Goal: Task Accomplishment & Management: Complete application form

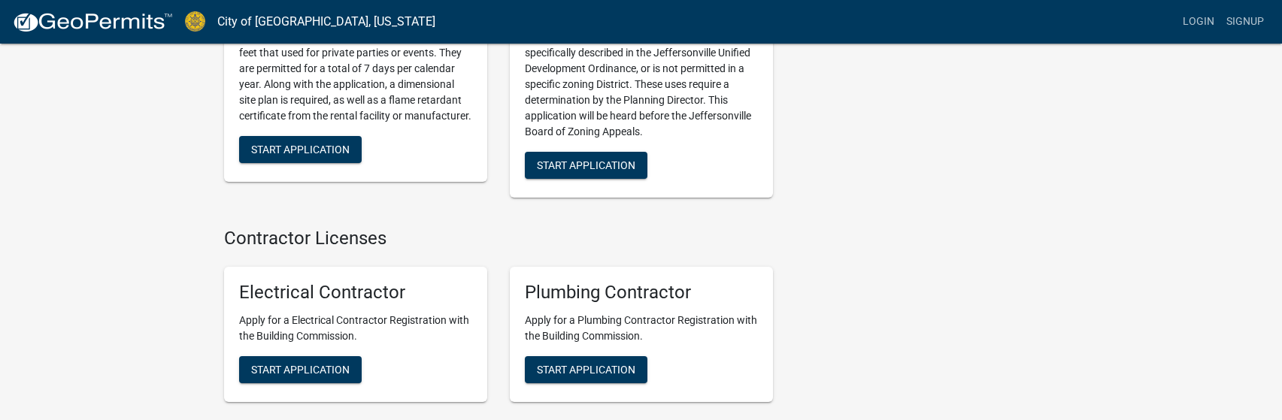
scroll to position [3084, 0]
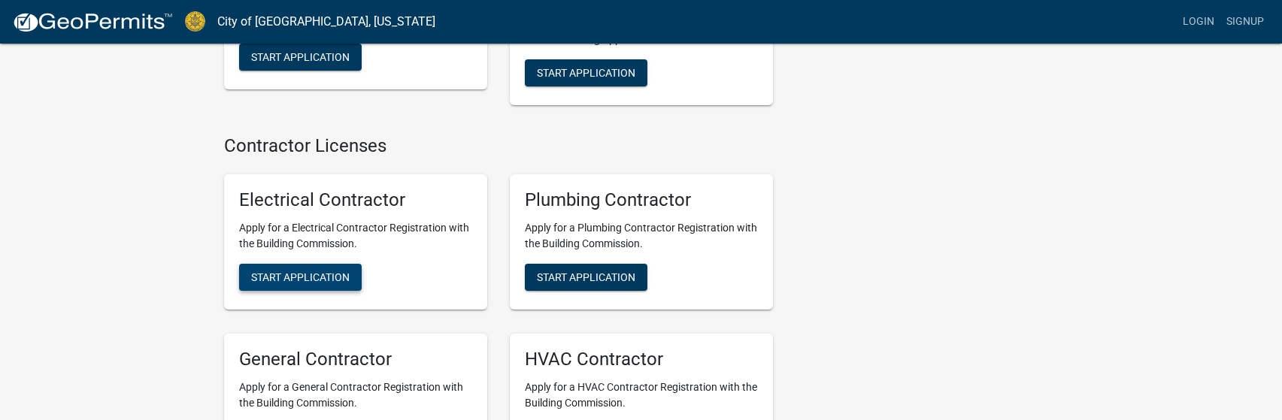
click at [307, 272] on span "Start Application" at bounding box center [300, 278] width 99 height 12
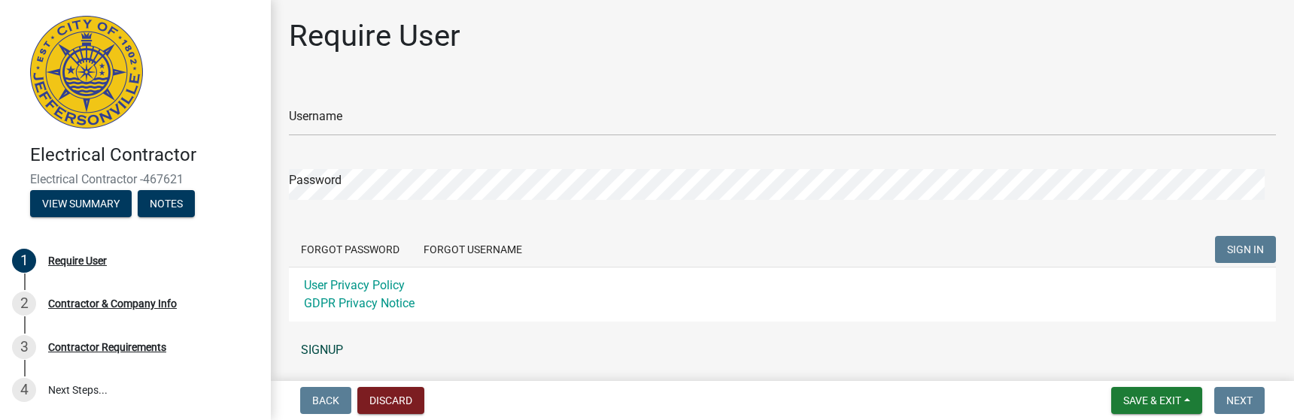
click at [329, 350] on link "SIGNUP" at bounding box center [782, 350] width 987 height 30
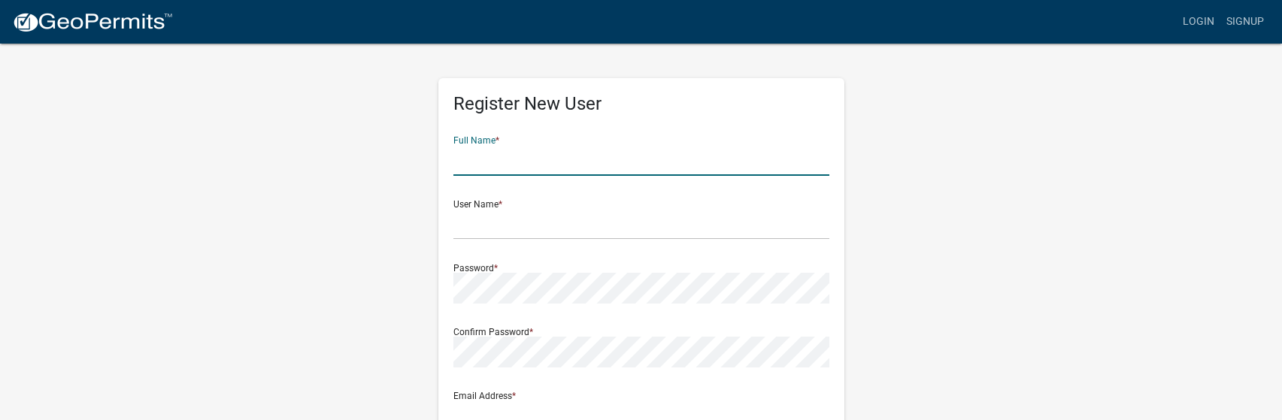
click at [477, 168] on input "text" at bounding box center [642, 160] width 376 height 31
type input "[PERSON_NAME]"
type input "[PERSON_NAME][EMAIL_ADDRESS][DOMAIN_NAME]"
type input "1806 [GEOGRAPHIC_DATA][PERSON_NAME], [GEOGRAPHIC_DATA], [GEOGRAPHIC_DATA], [GEO…"
type input "[GEOGRAPHIC_DATA]"
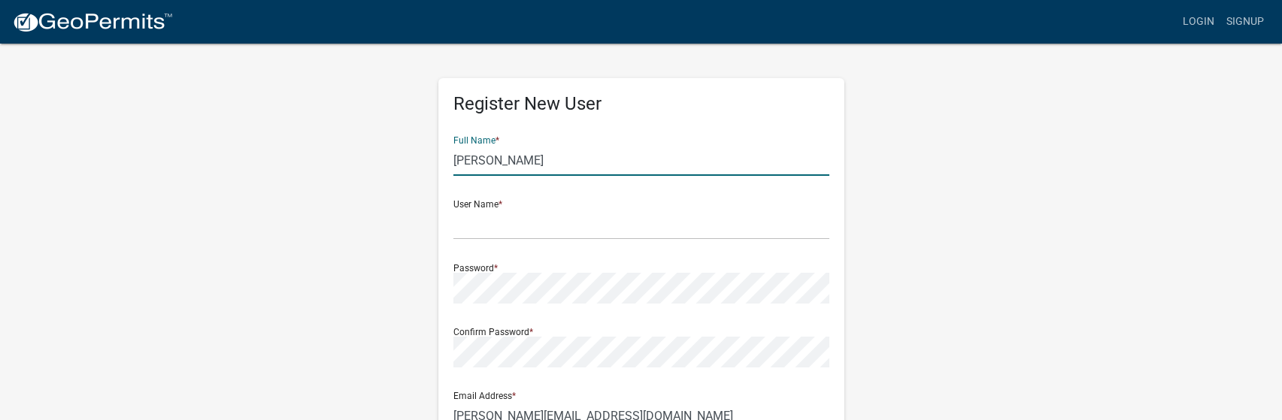
type input "KY"
type input "40031"
type input "5026497665"
click at [523, 232] on input "text" at bounding box center [642, 224] width 376 height 31
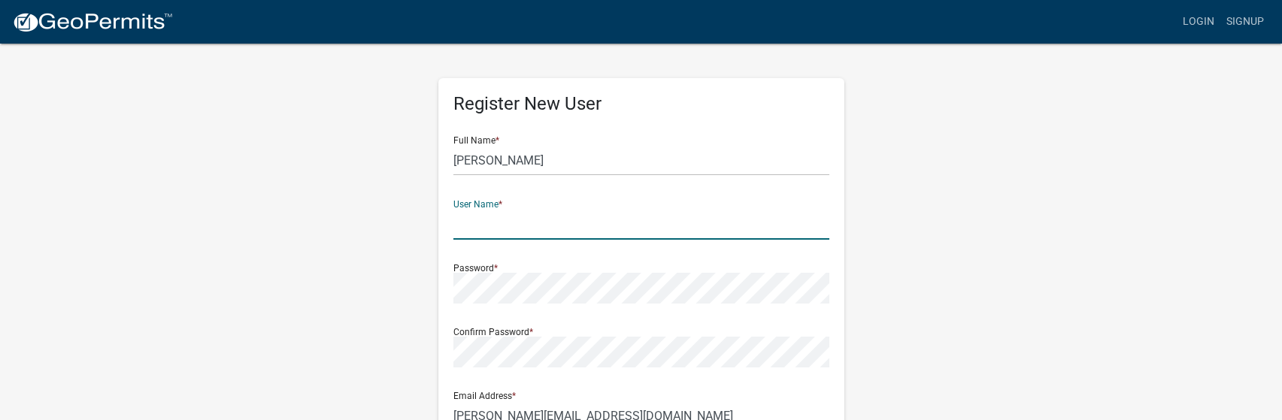
type input "[PERSON_NAME][EMAIL_ADDRESS][DOMAIN_NAME]"
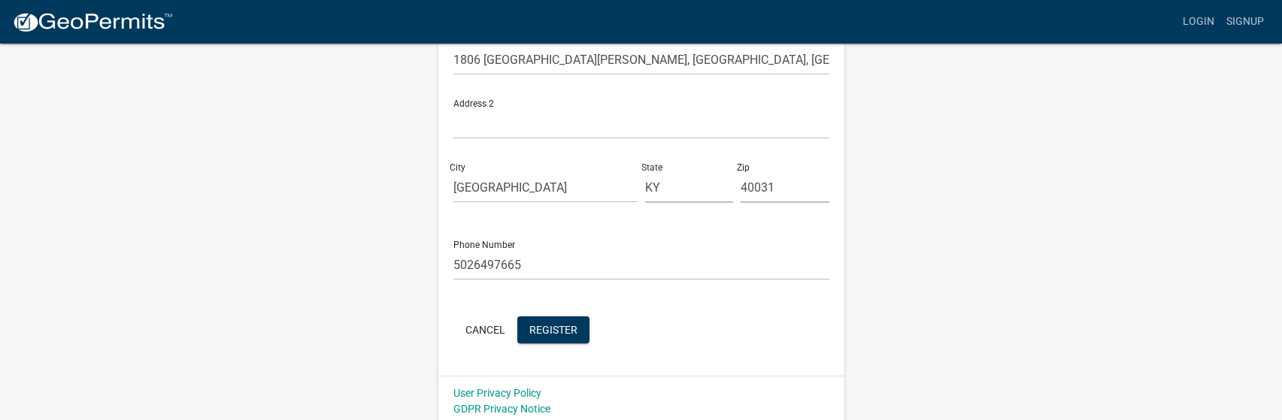
scroll to position [426, 0]
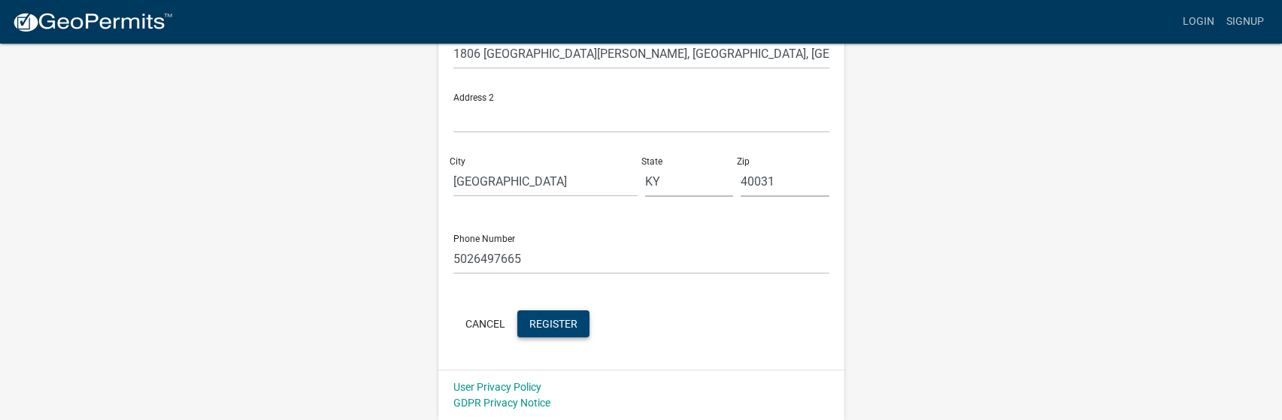
click at [561, 326] on span "Register" at bounding box center [553, 323] width 48 height 12
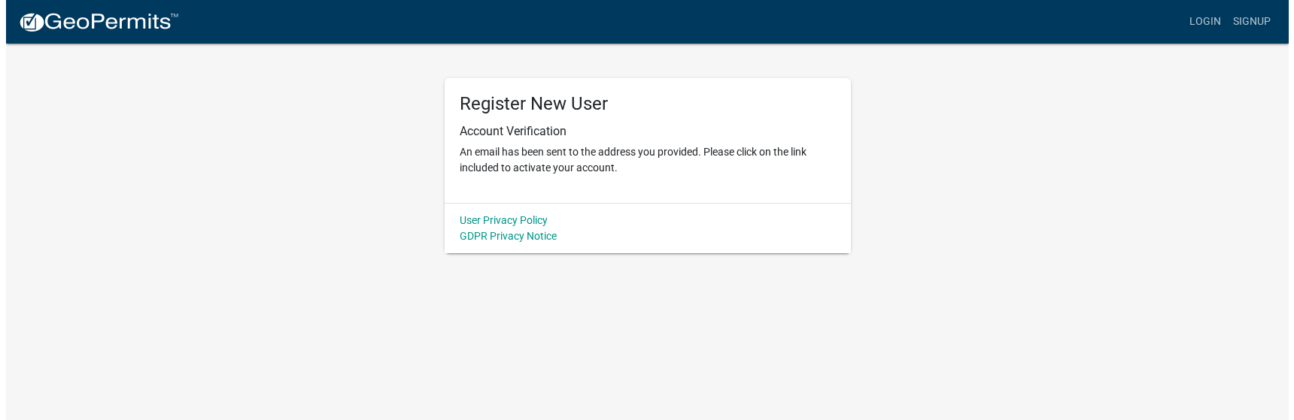
scroll to position [0, 0]
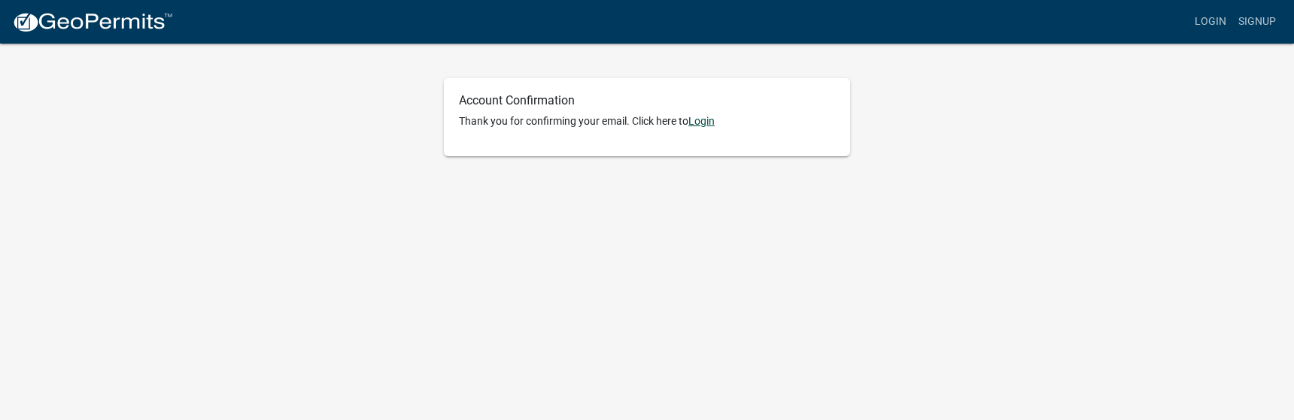
click at [708, 121] on link "Login" at bounding box center [701, 121] width 26 height 12
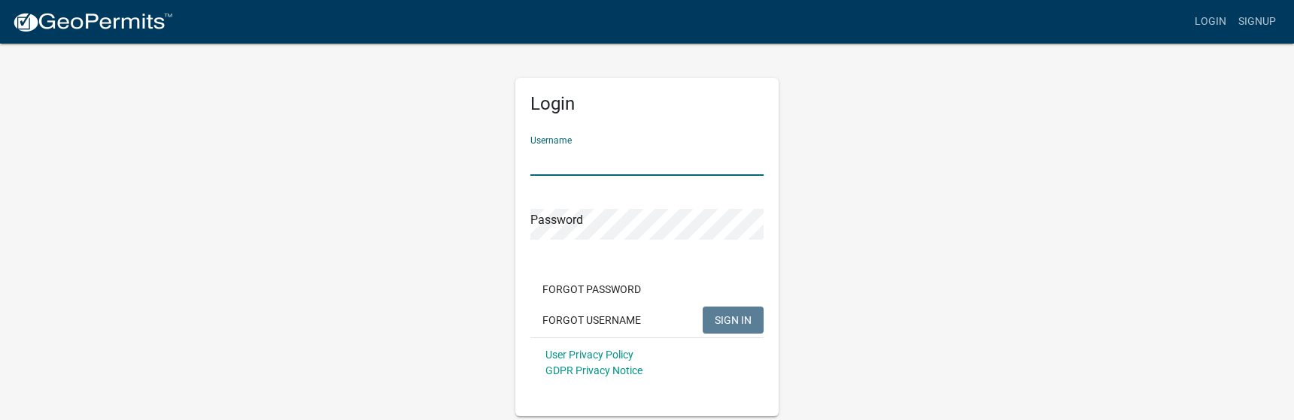
click at [592, 147] on input "Username" at bounding box center [646, 160] width 233 height 31
type input "[PERSON_NAME][EMAIL_ADDRESS][DOMAIN_NAME]"
click at [737, 317] on span "SIGN IN" at bounding box center [733, 320] width 37 height 12
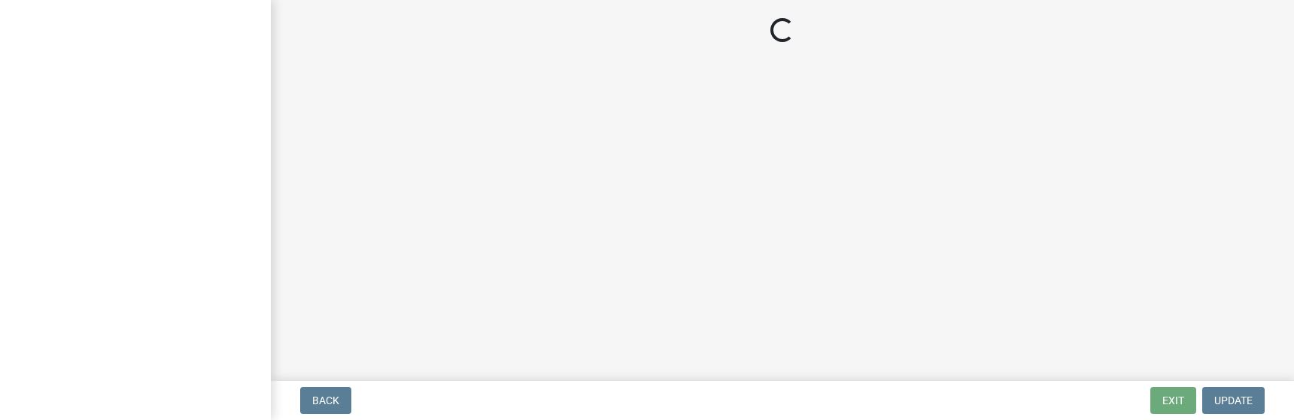
select select "KY"
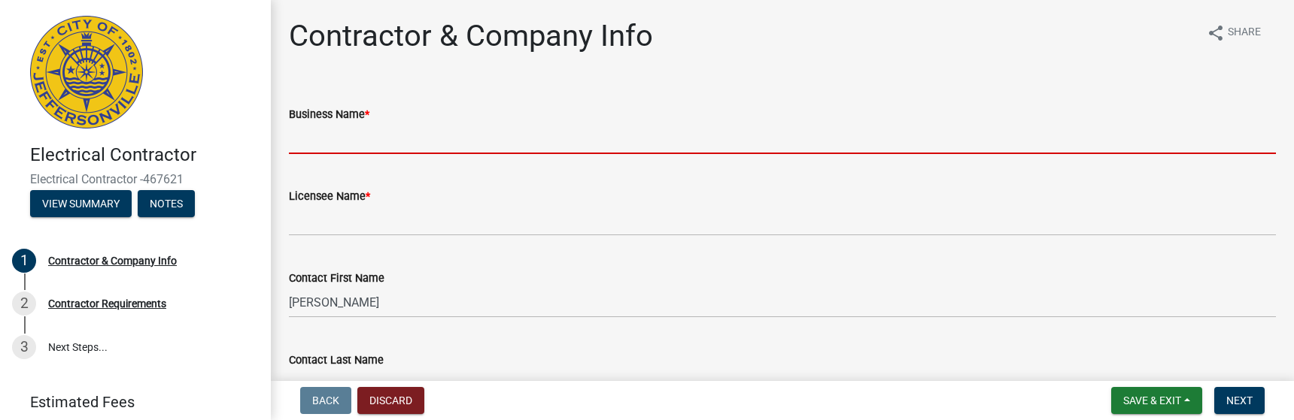
click at [375, 142] on input "Business Name *" at bounding box center [782, 138] width 987 height 31
type input "Powerhouse electrical Contractors LLC"
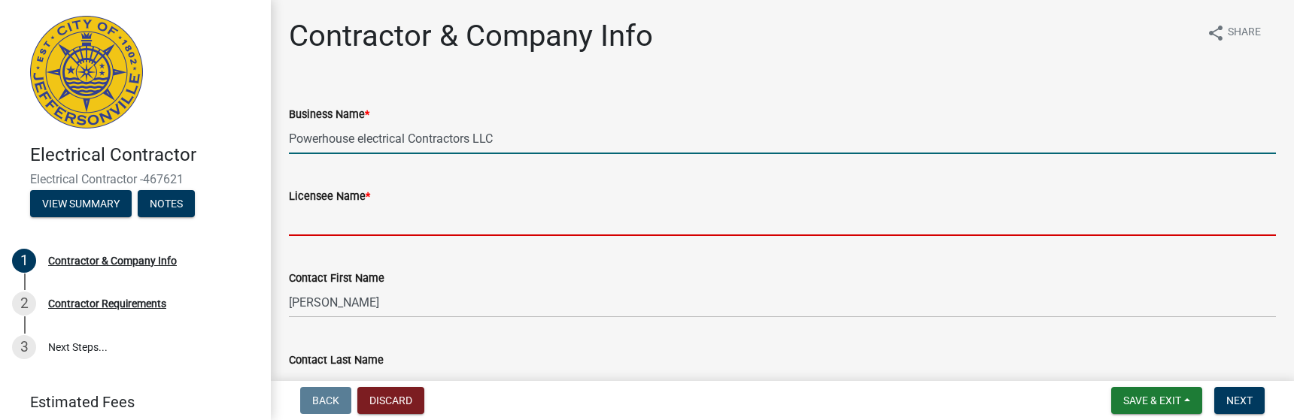
type input "[PERSON_NAME]"
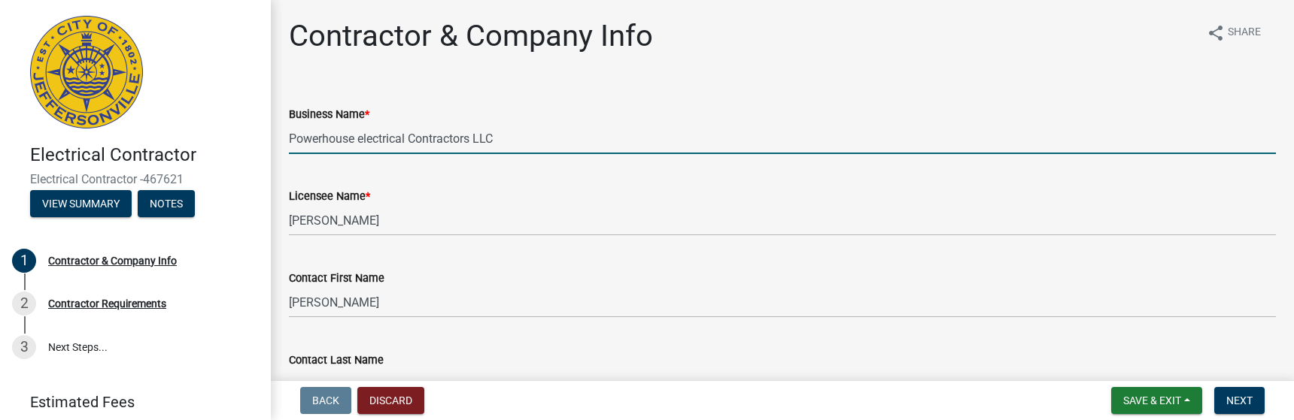
click at [362, 140] on input "Powerhouse electrical Contractors LLC" at bounding box center [782, 138] width 987 height 31
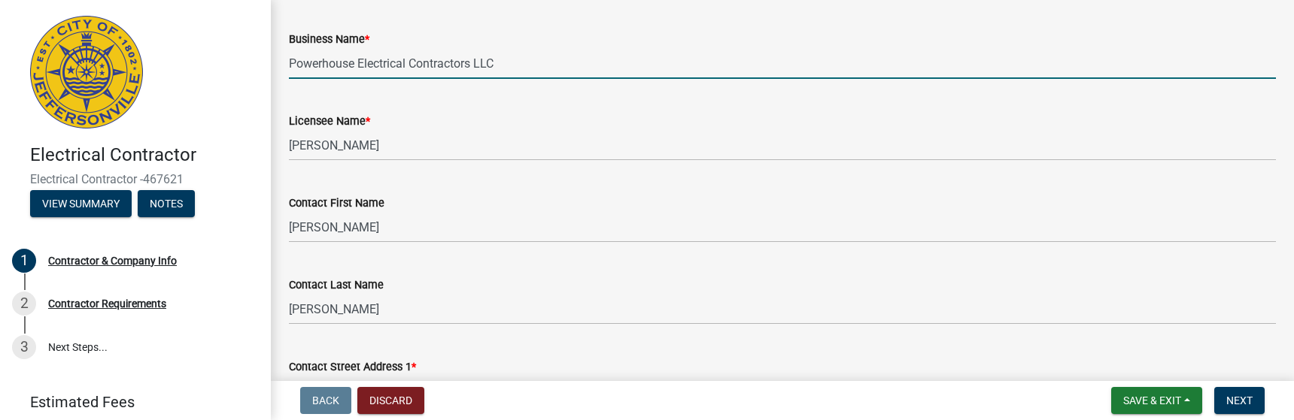
scroll to position [150, 0]
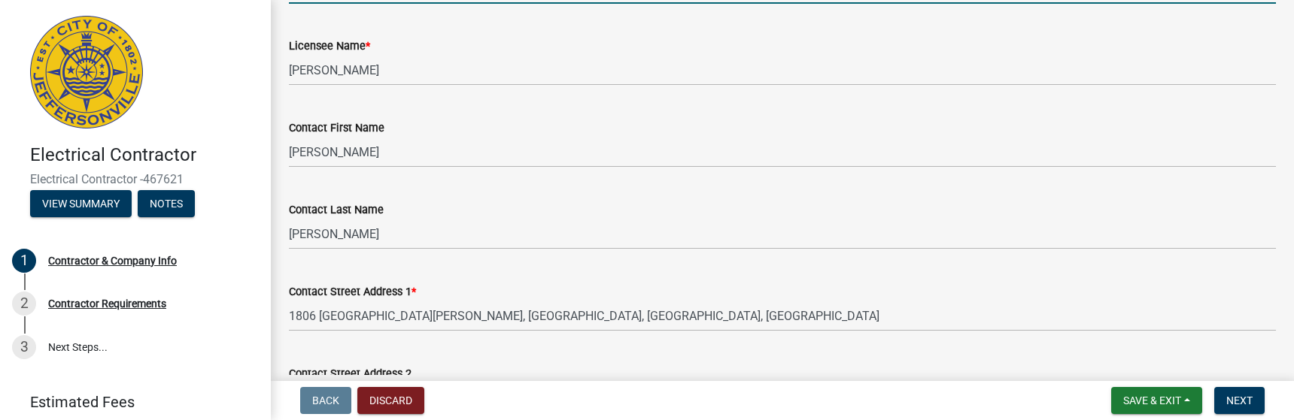
type input "Powerhouse Electrical Contractors LLC"
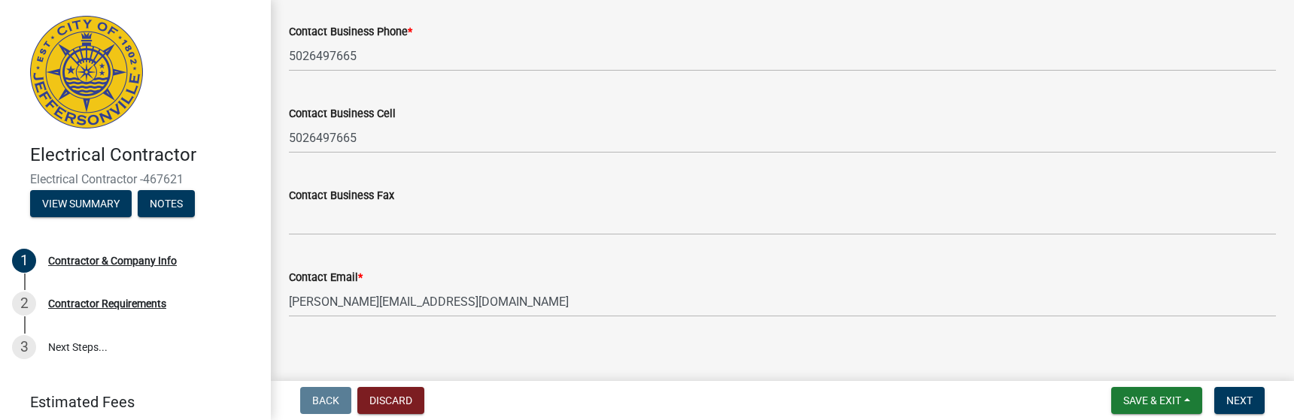
scroll to position [853, 0]
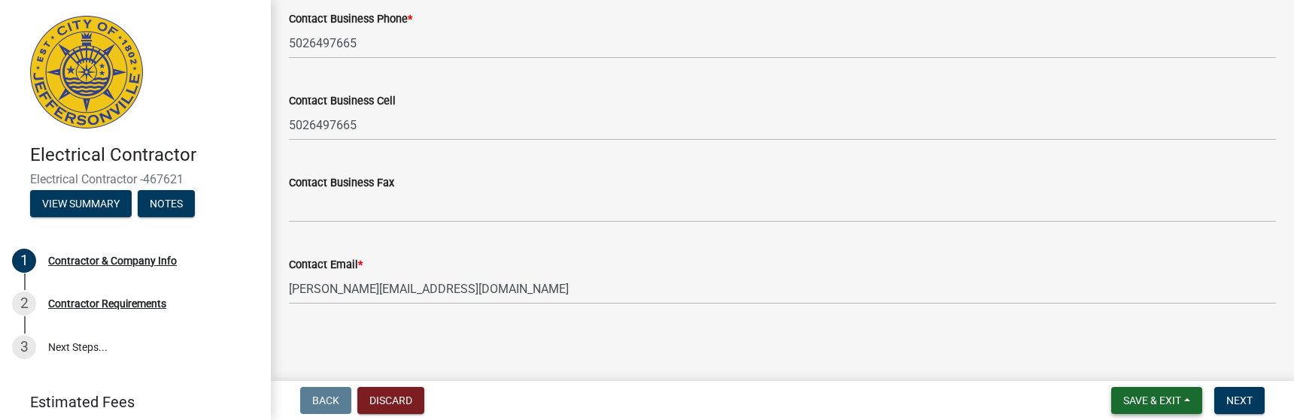
click at [1141, 398] on span "Save & Exit" at bounding box center [1152, 401] width 58 height 12
click at [1138, 367] on button "Save & Exit" at bounding box center [1142, 362] width 120 height 36
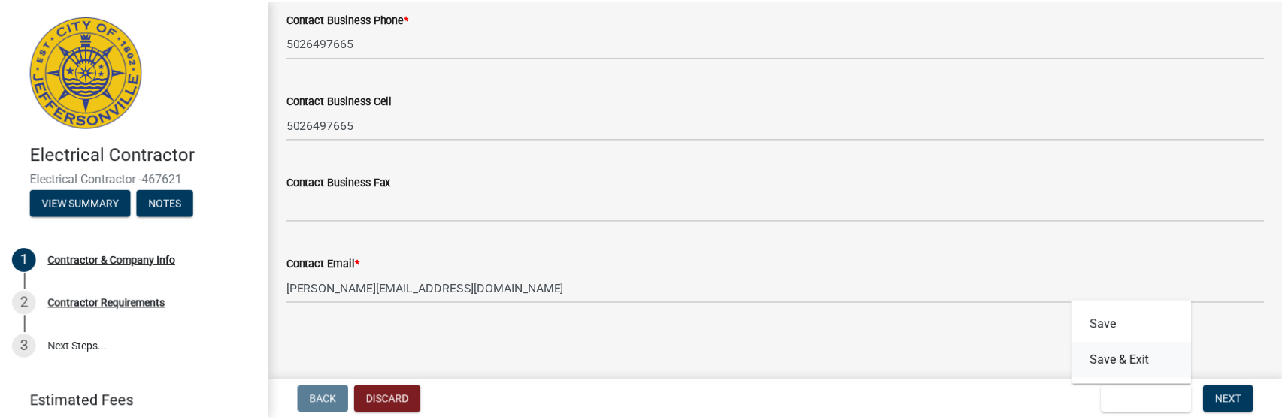
scroll to position [0, 0]
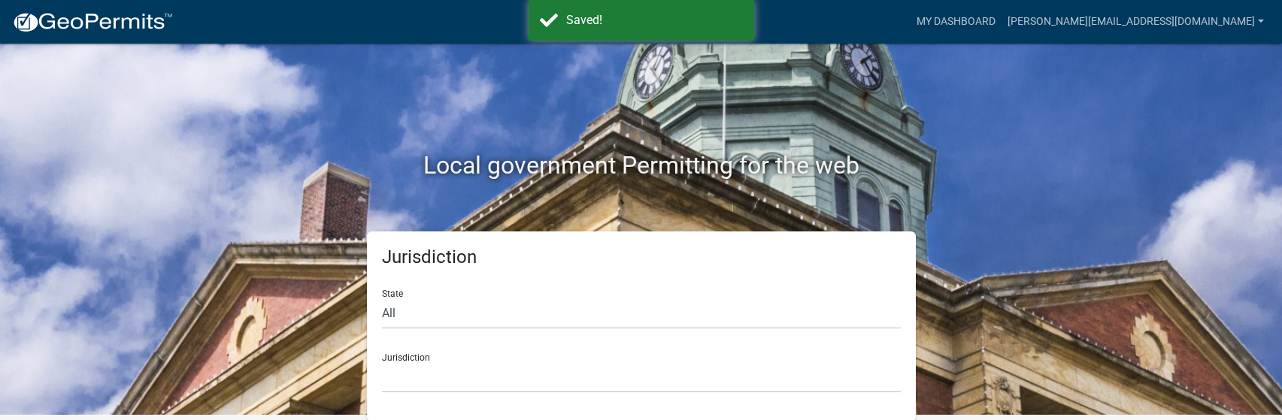
scroll to position [6, 0]
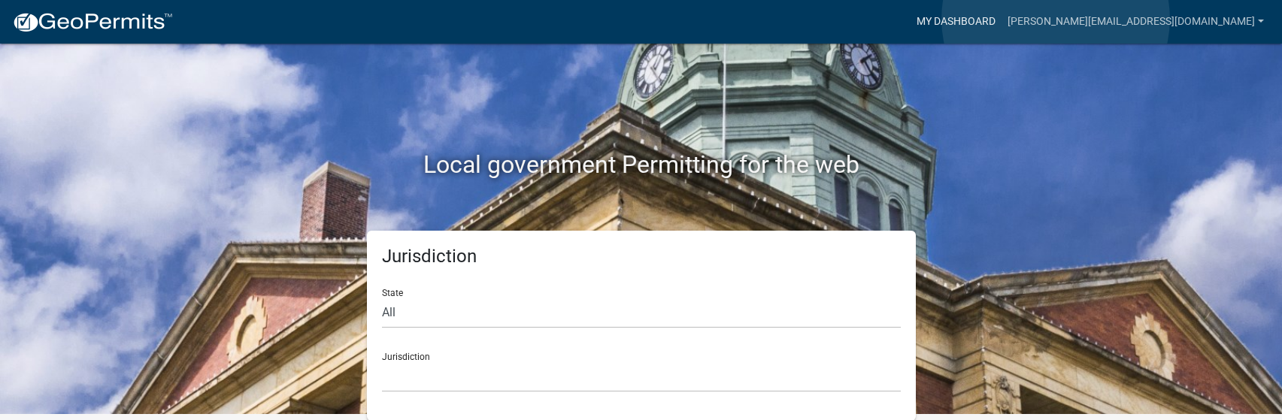
click at [1002, 18] on link "My Dashboard" at bounding box center [956, 22] width 91 height 29
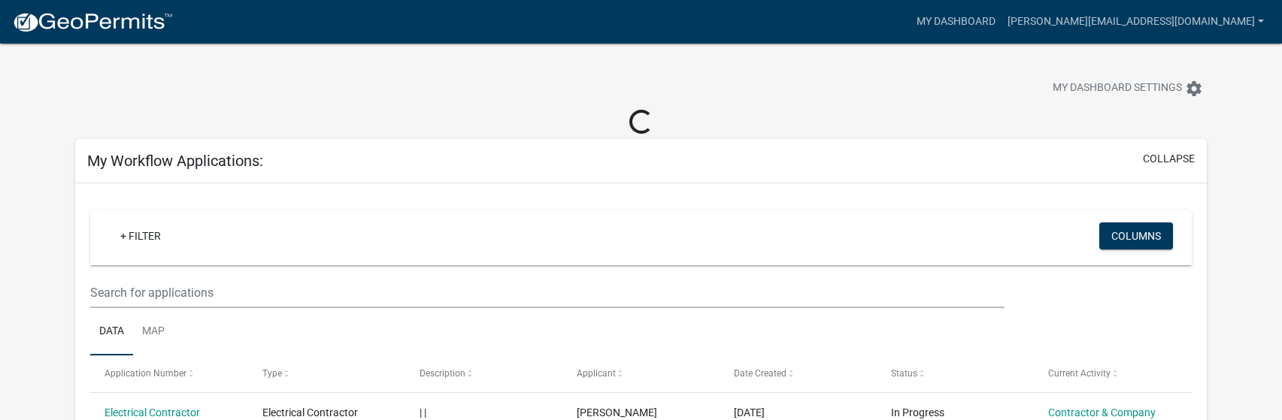
scroll to position [156, 0]
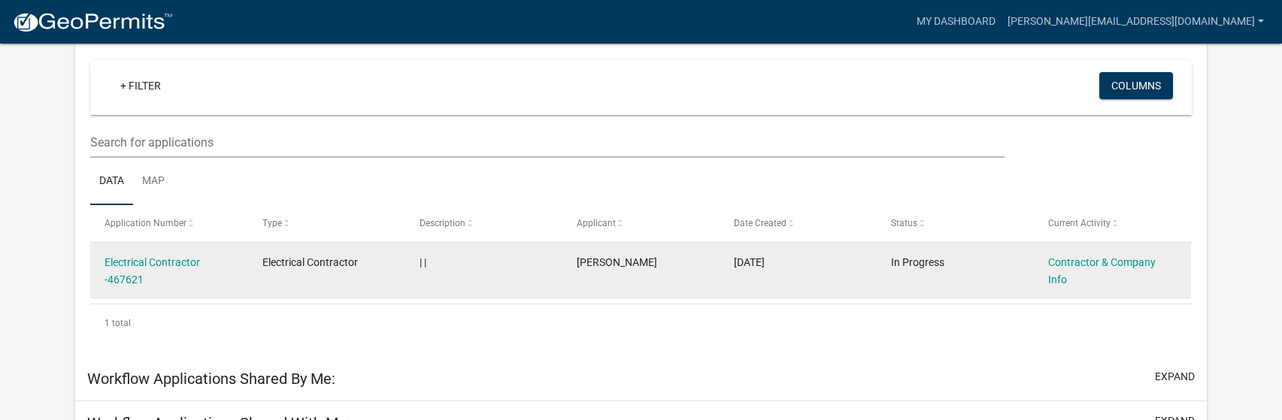
click at [141, 268] on div "Electrical Contractor -467621" at bounding box center [169, 271] width 129 height 35
click at [133, 262] on link "Electrical Contractor -467621" at bounding box center [153, 270] width 96 height 29
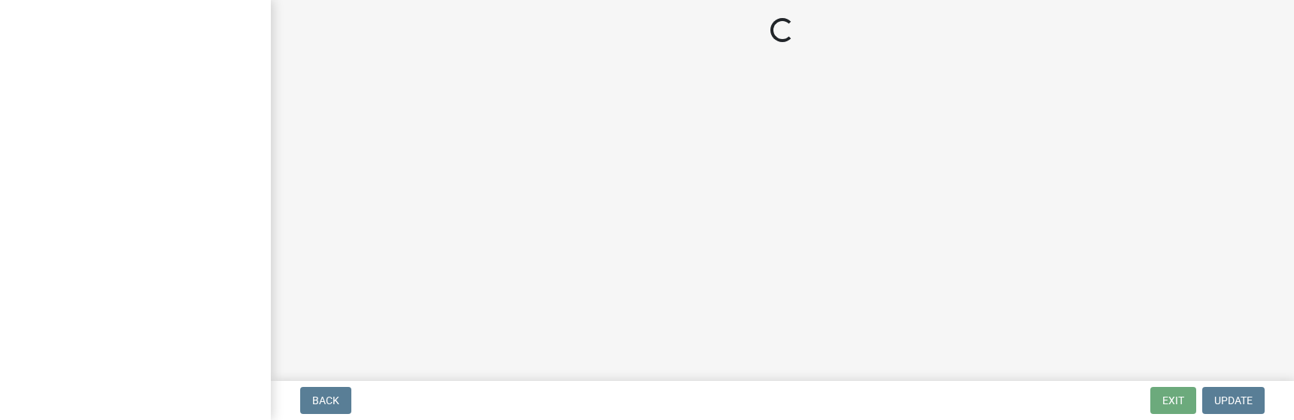
select select "KY"
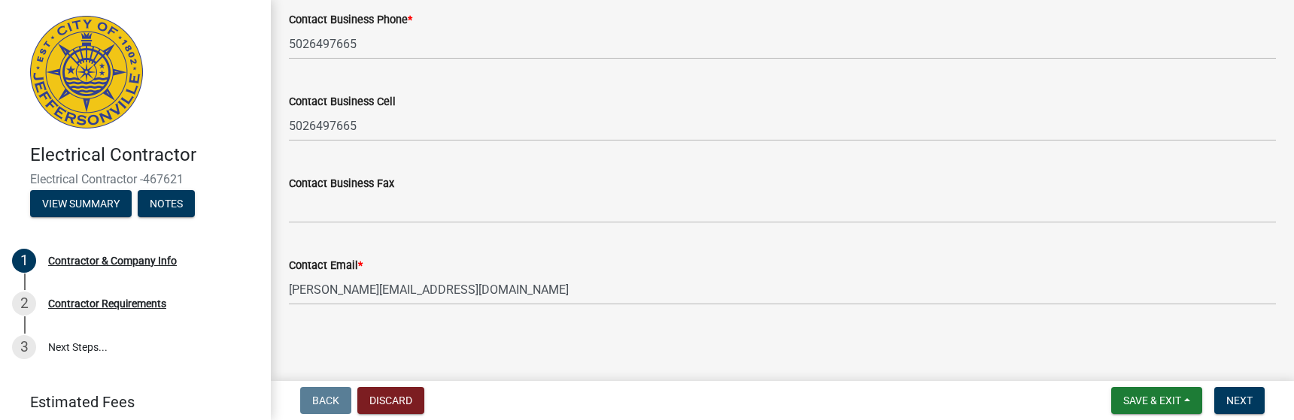
scroll to position [853, 0]
click at [1247, 402] on span "Next" at bounding box center [1239, 401] width 26 height 12
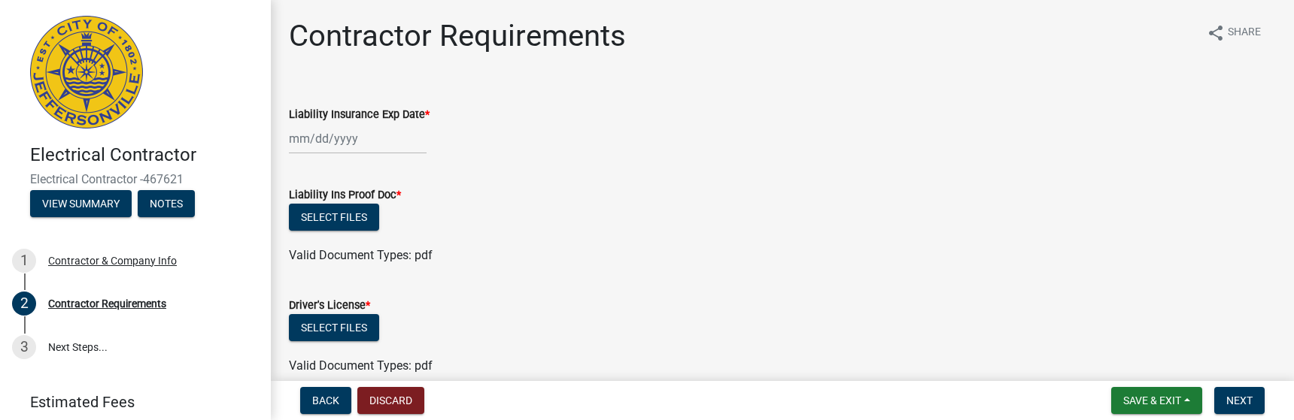
scroll to position [75, 0]
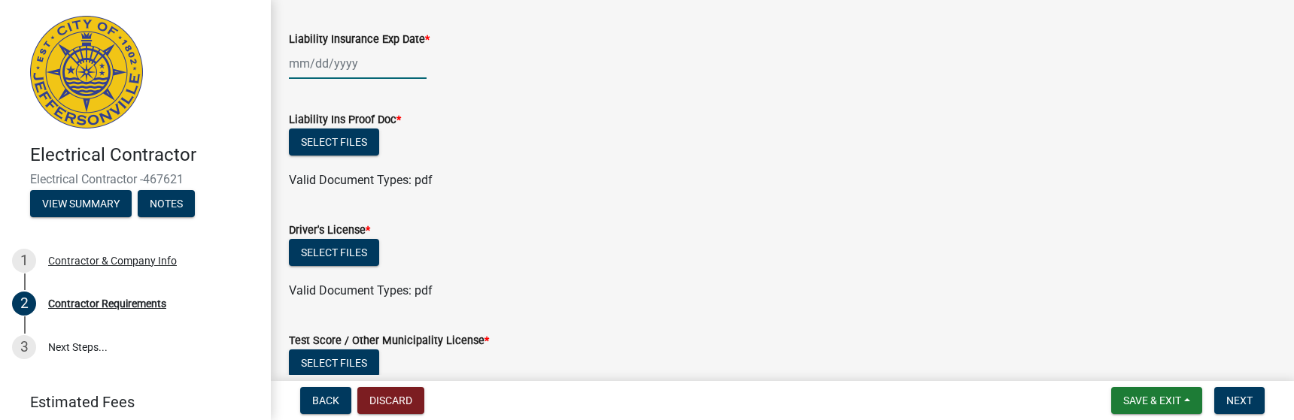
click at [335, 63] on div at bounding box center [358, 63] width 138 height 31
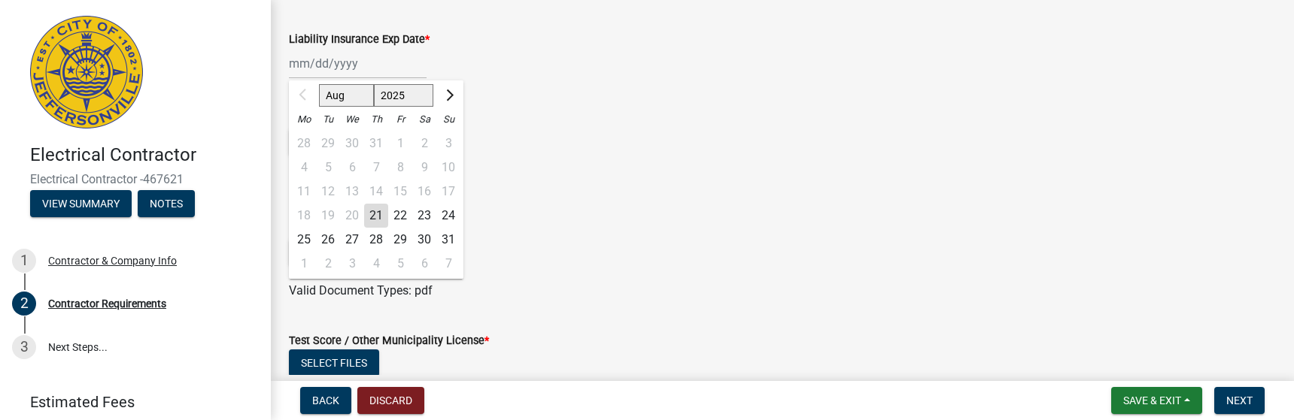
click at [411, 95] on select "2025 2026 2027 2028 2029 2030 2031 2032 2033 2034 2035 2036 2037 2038 2039 2040…" at bounding box center [404, 95] width 60 height 23
select select "2026"
click at [374, 84] on select "2025 2026 2027 2028 2029 2030 2031 2032 2033 2034 2035 2036 2037 2038 2039 2040…" at bounding box center [404, 95] width 60 height 23
click at [302, 96] on span "Previous month" at bounding box center [304, 95] width 11 height 11
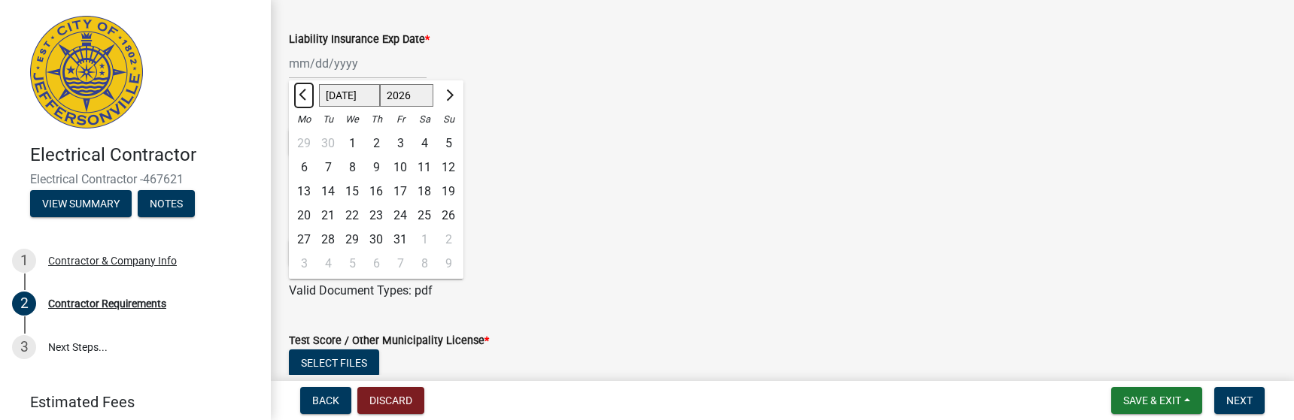
select select "6"
click at [305, 144] on div "1" at bounding box center [304, 144] width 24 height 24
type input "06/01/2026"
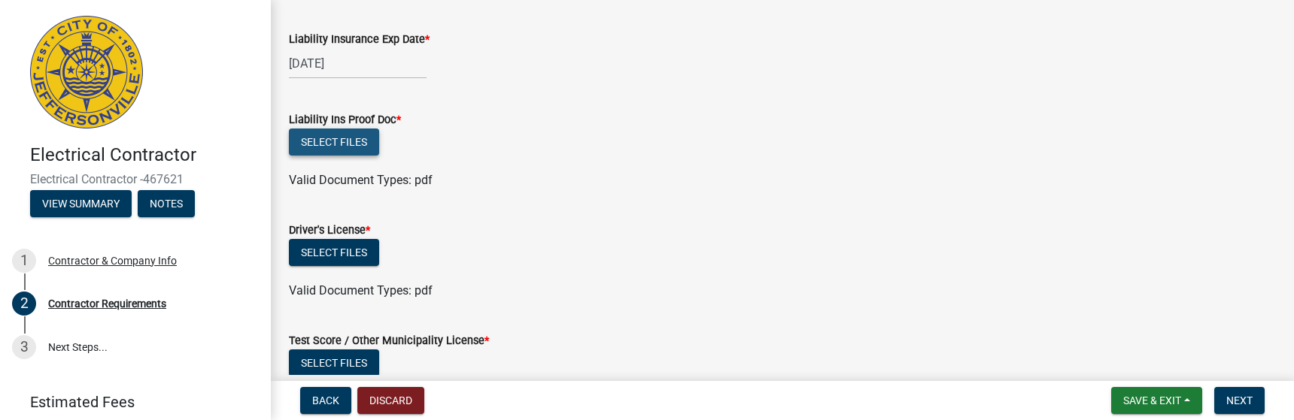
click at [337, 141] on button "Select files" at bounding box center [334, 142] width 90 height 27
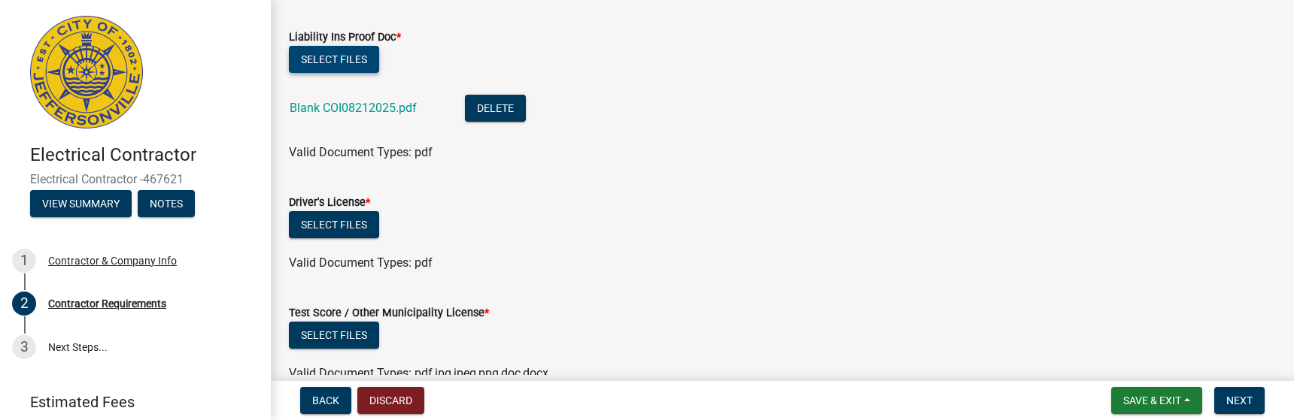
scroll to position [226, 0]
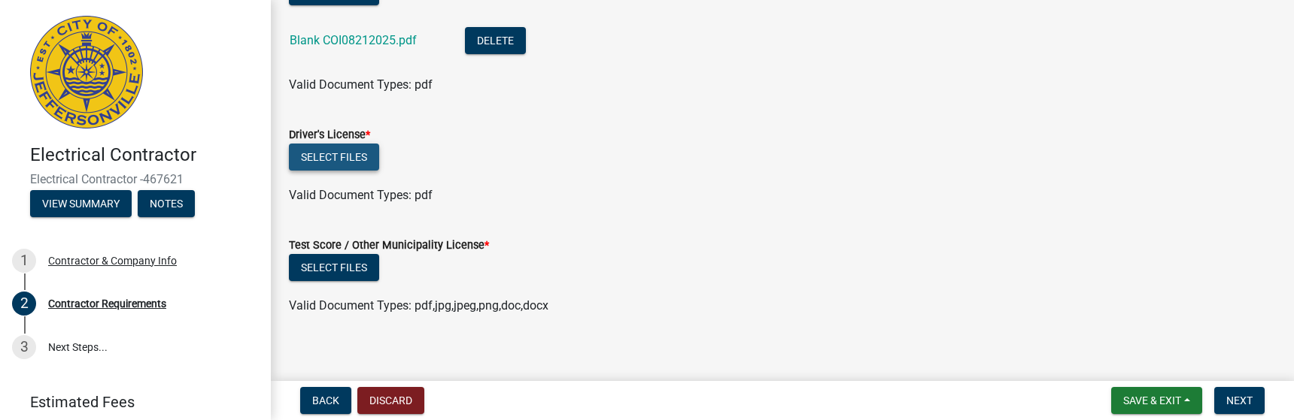
click at [348, 156] on button "Select files" at bounding box center [334, 157] width 90 height 27
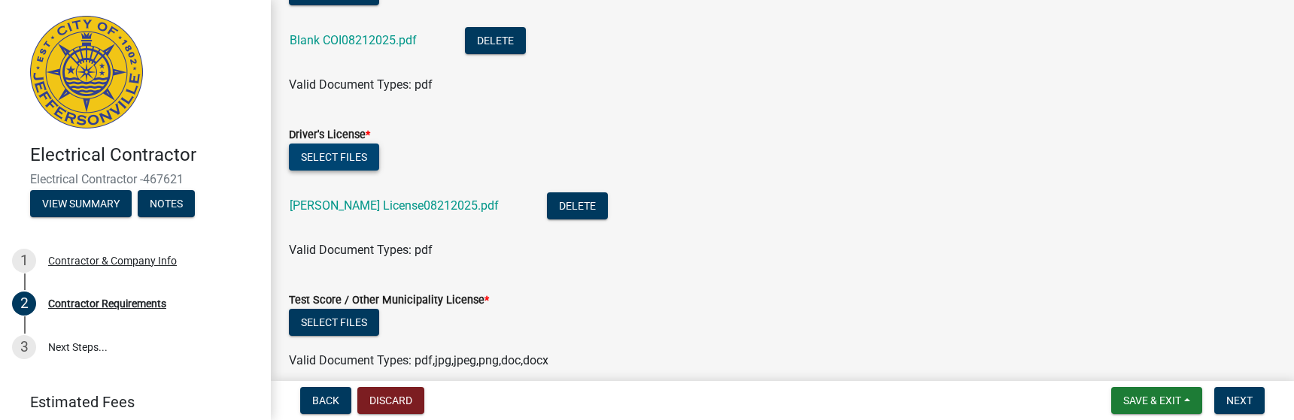
scroll to position [293, 0]
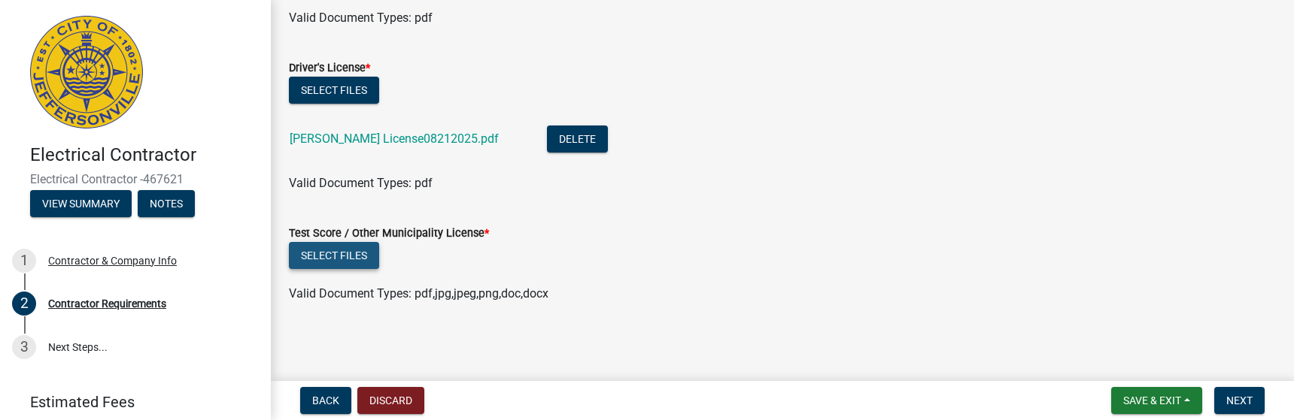
click at [334, 254] on button "Select files" at bounding box center [334, 255] width 90 height 27
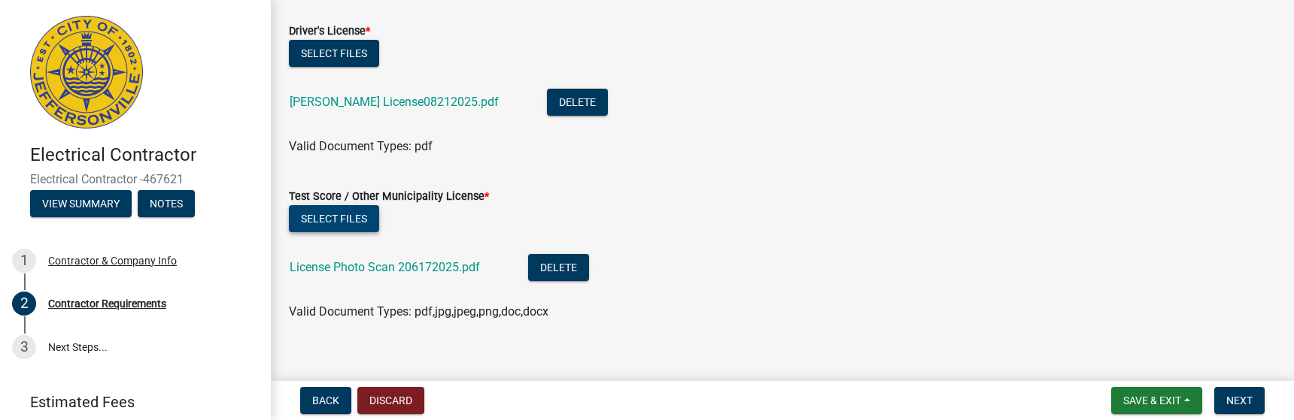
scroll to position [347, 0]
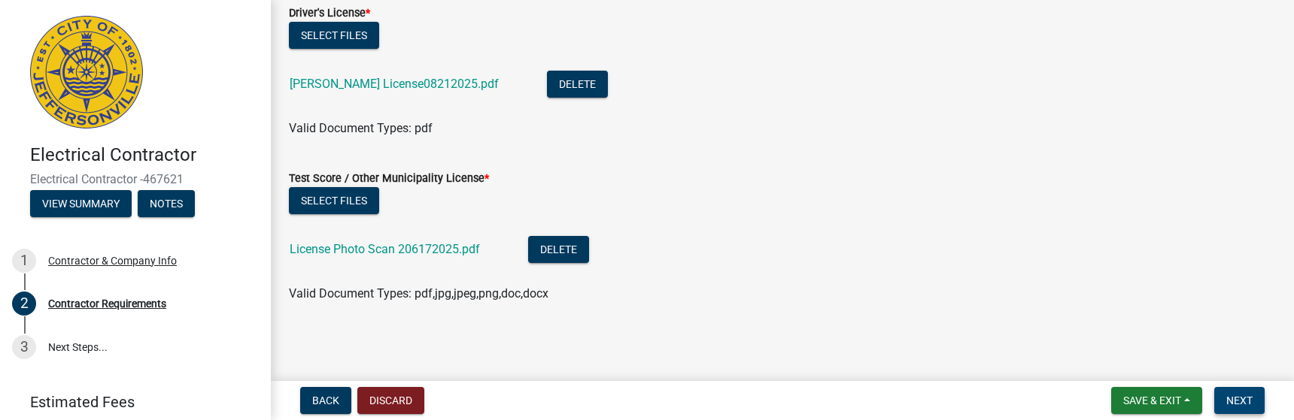
click at [1245, 398] on span "Next" at bounding box center [1239, 401] width 26 height 12
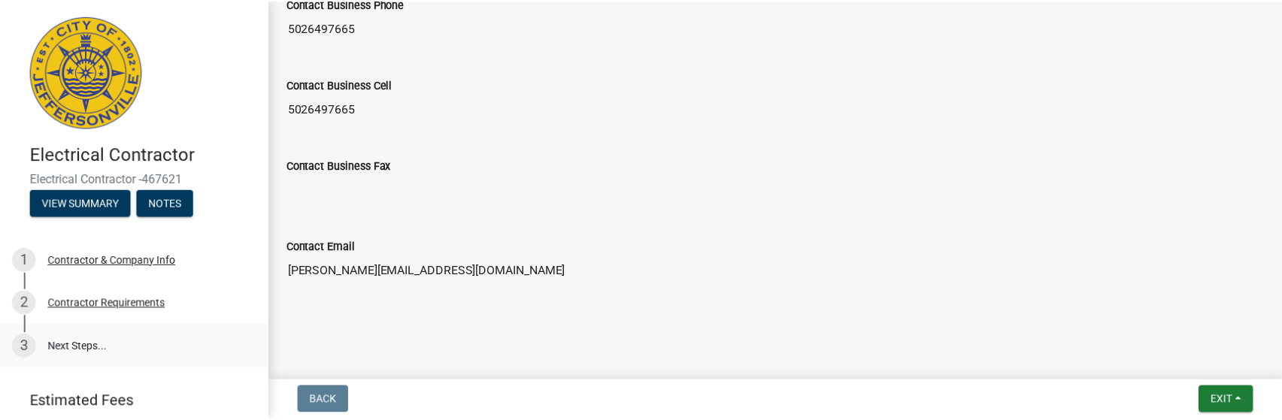
scroll to position [54, 0]
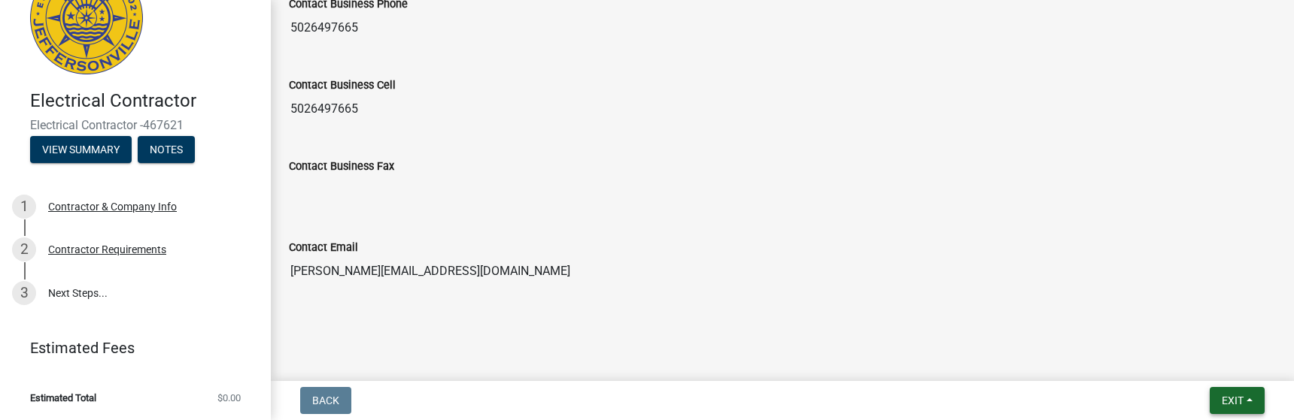
click at [1224, 399] on span "Exit" at bounding box center [1232, 401] width 22 height 12
click at [1200, 359] on button "Save & Exit" at bounding box center [1205, 362] width 120 height 36
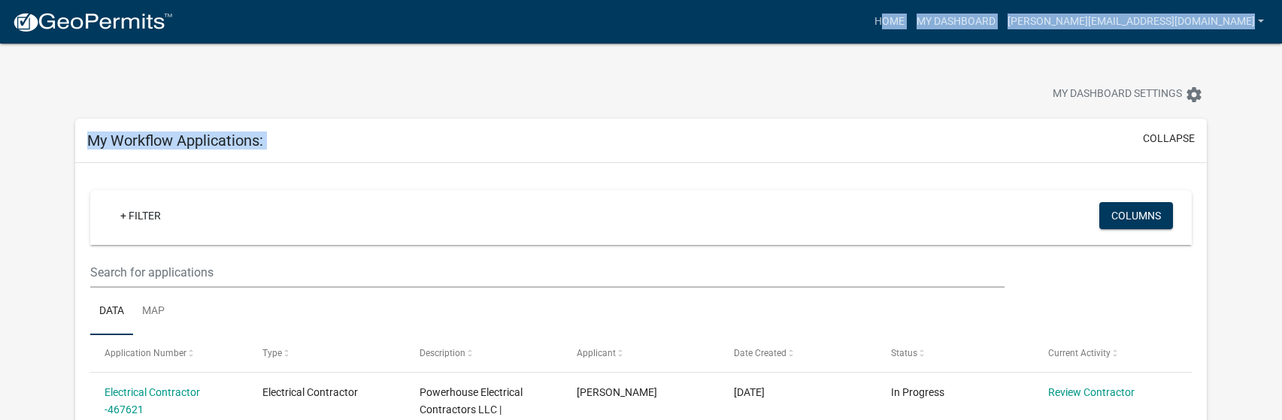
drag, startPoint x: 712, startPoint y: 168, endPoint x: 728, endPoint y: 215, distance: 49.2
click at [717, 91] on div at bounding box center [400, 96] width 673 height 33
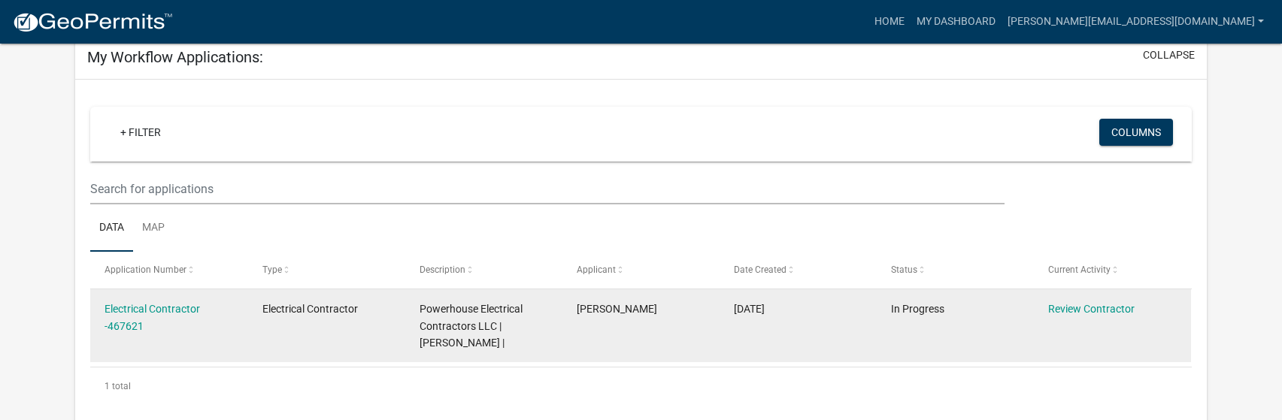
scroll to position [150, 0]
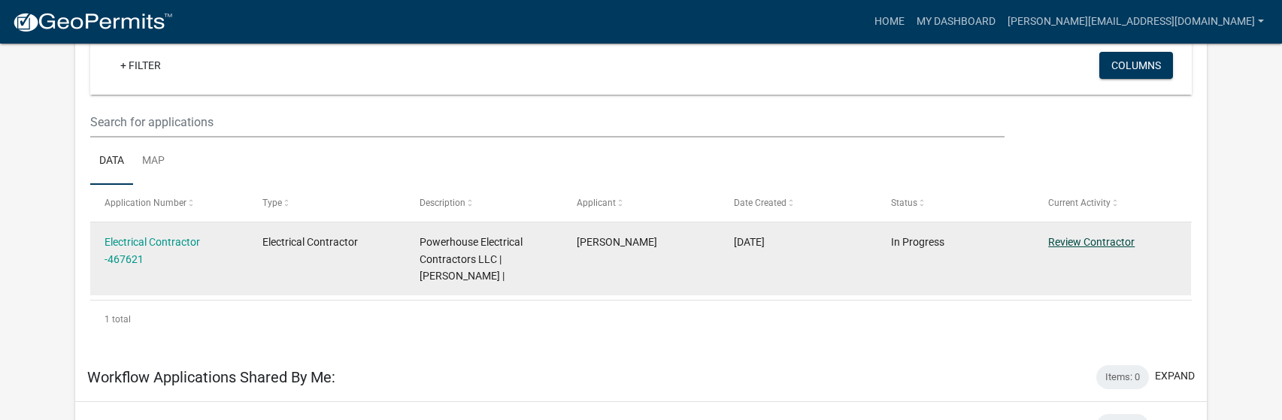
click at [1073, 237] on link "Review Contractor" at bounding box center [1091, 242] width 86 height 12
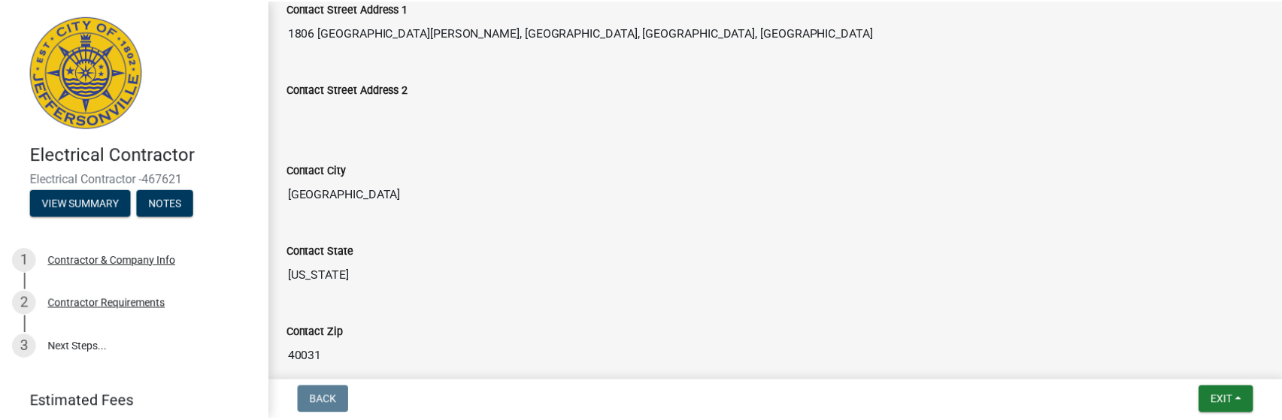
scroll to position [752, 0]
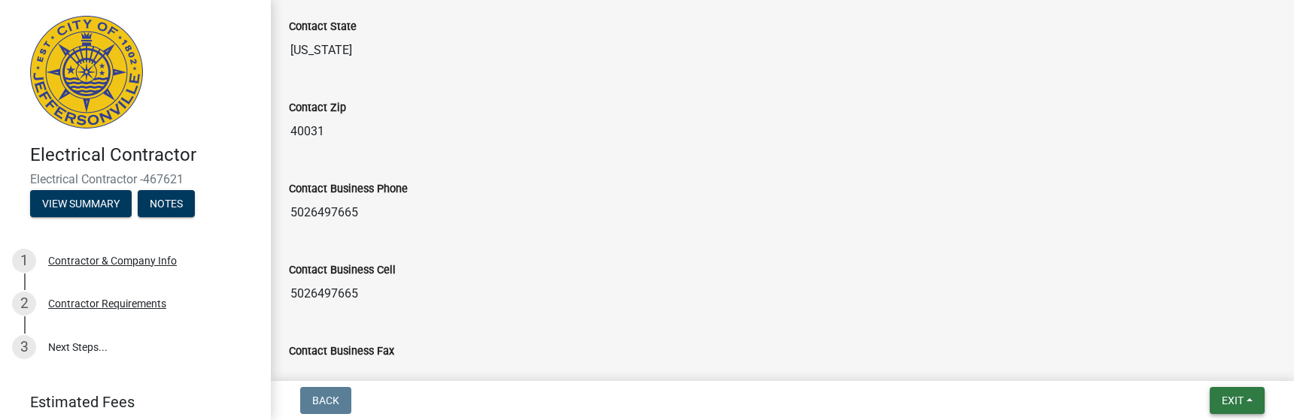
click at [1212, 397] on button "Exit" at bounding box center [1236, 400] width 55 height 27
click at [1186, 357] on button "Save & Exit" at bounding box center [1205, 362] width 120 height 36
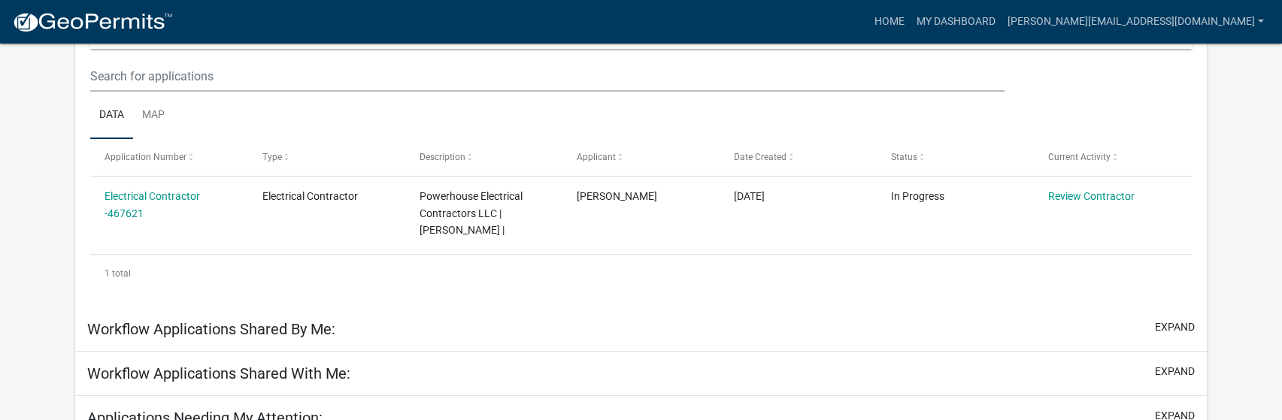
scroll to position [287, 0]
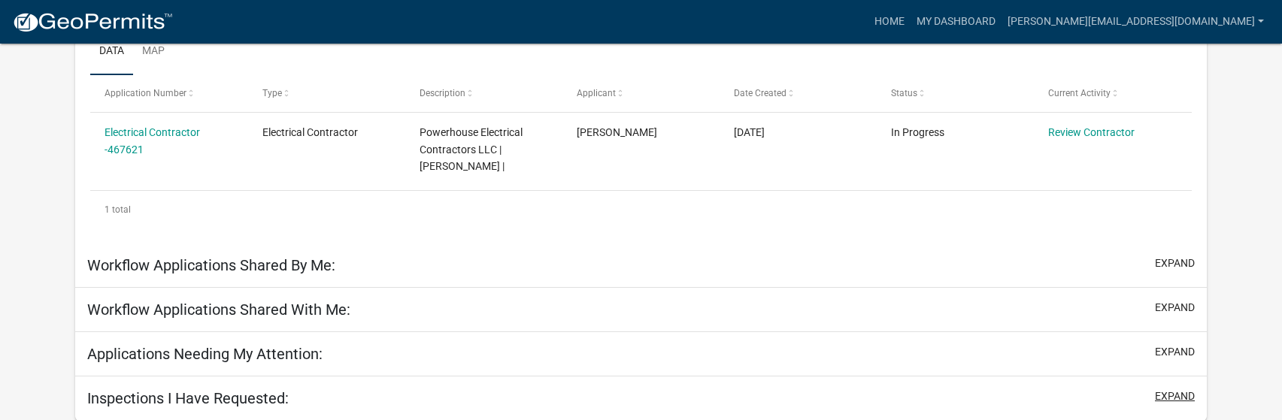
click at [1161, 391] on button "expand" at bounding box center [1175, 397] width 40 height 16
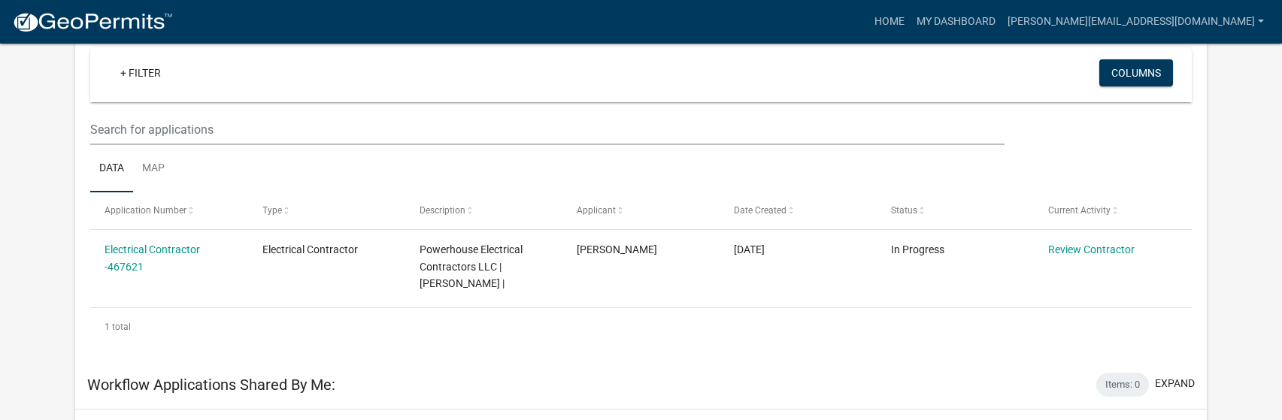
scroll to position [150, 0]
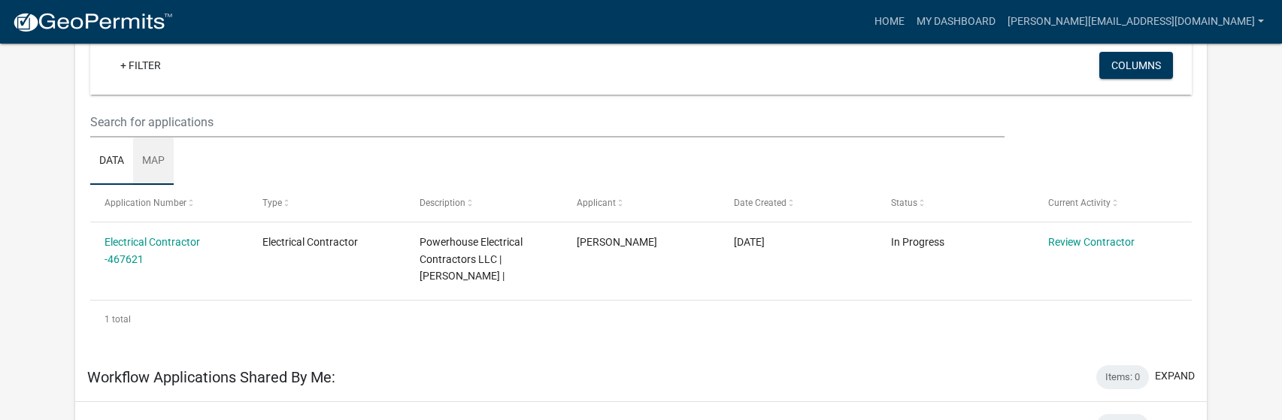
click at [155, 166] on link "Map" at bounding box center [153, 162] width 41 height 48
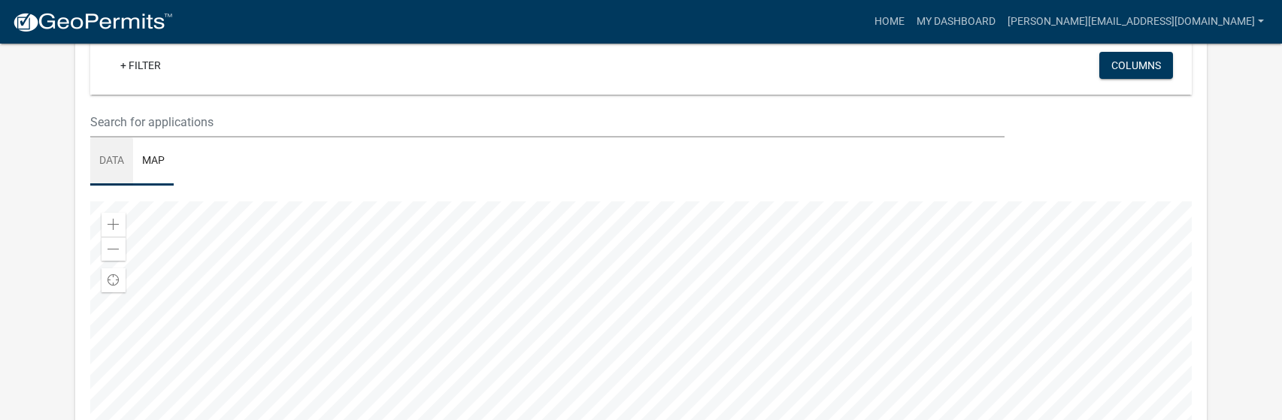
click at [113, 160] on link "Data" at bounding box center [111, 162] width 43 height 48
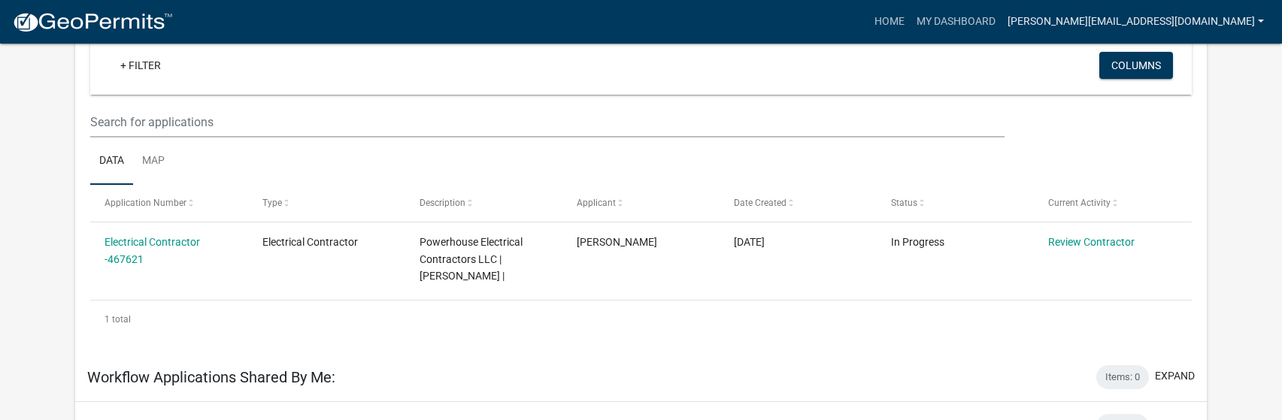
click at [1140, 23] on link "[PERSON_NAME][EMAIL_ADDRESS][DOMAIN_NAME]" at bounding box center [1136, 22] width 269 height 29
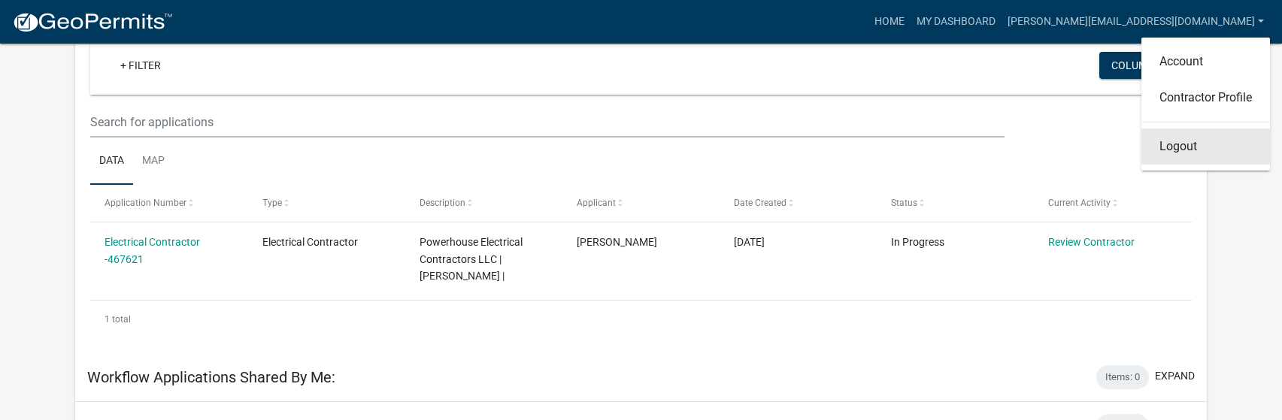
click at [1167, 159] on link "Logout" at bounding box center [1206, 147] width 129 height 36
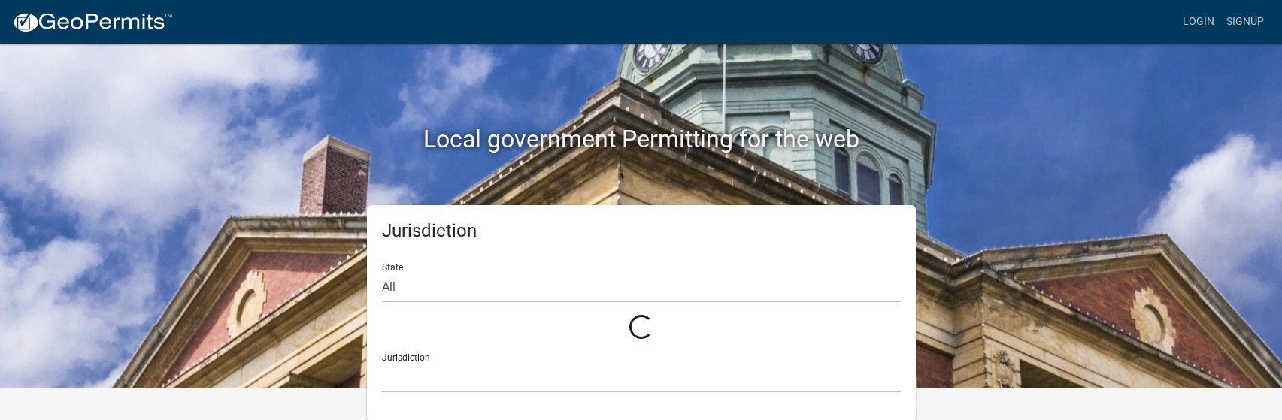
scroll to position [6, 0]
